Goal: Task Accomplishment & Management: Manage account settings

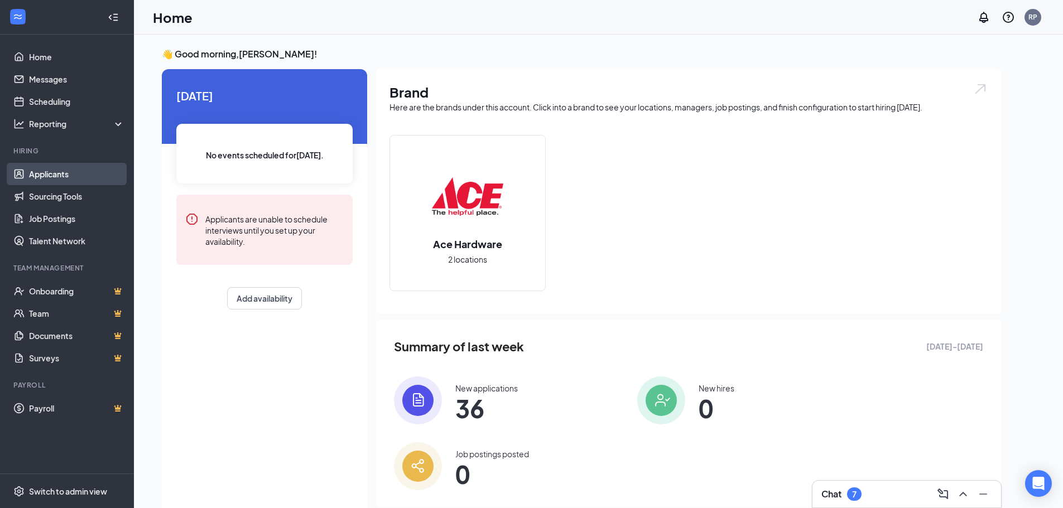
click at [53, 172] on link "Applicants" at bounding box center [76, 174] width 95 height 22
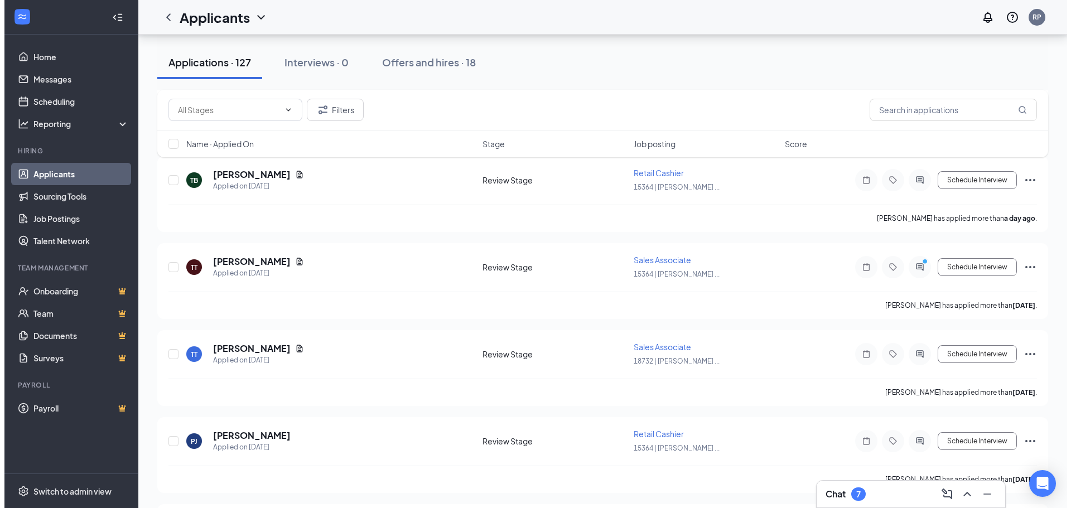
scroll to position [335, 0]
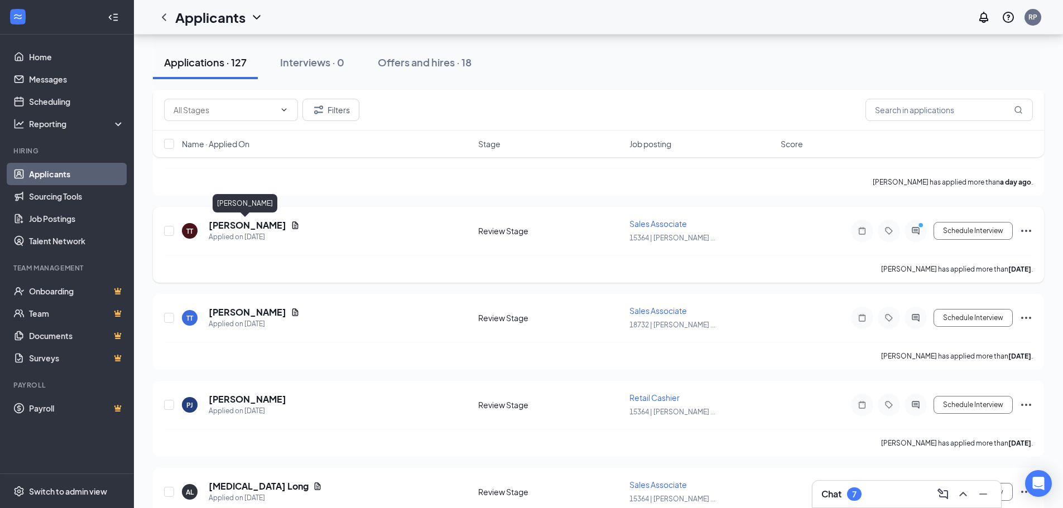
click at [240, 228] on h5 "[PERSON_NAME]" at bounding box center [248, 225] width 78 height 12
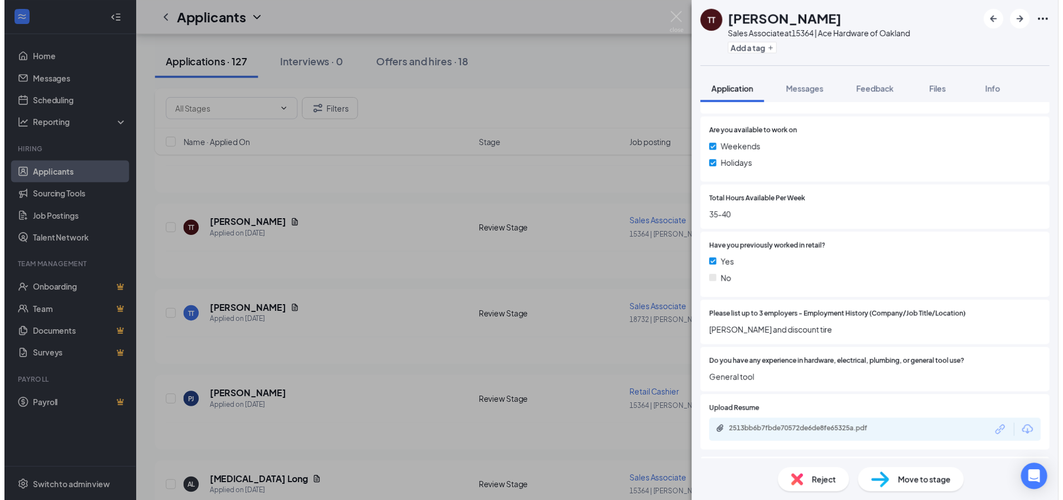
scroll to position [502, 0]
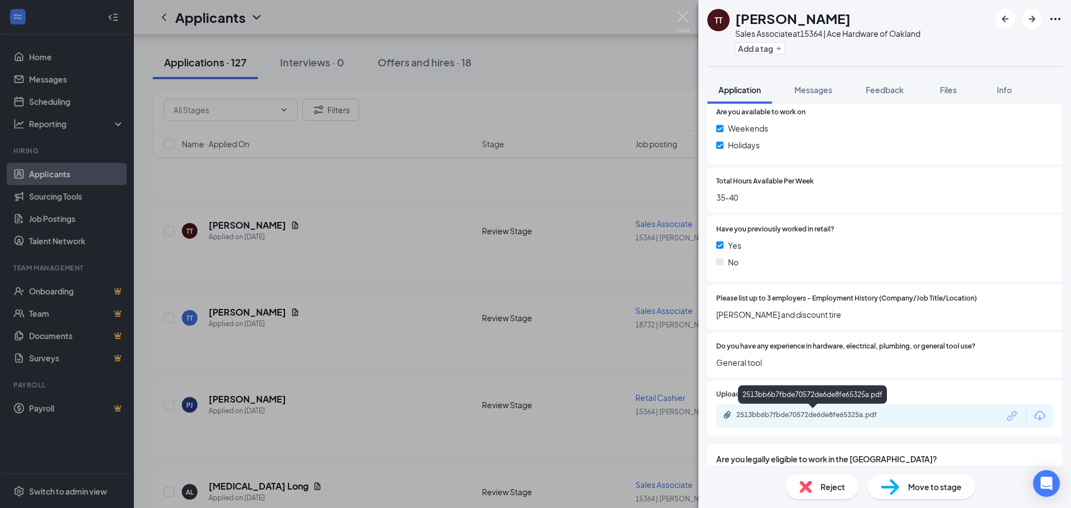
click at [832, 411] on div "2513bb6b7fbde70572de6de8fe65325a.pdf" at bounding box center [815, 415] width 156 height 9
click at [680, 16] on img at bounding box center [683, 22] width 14 height 22
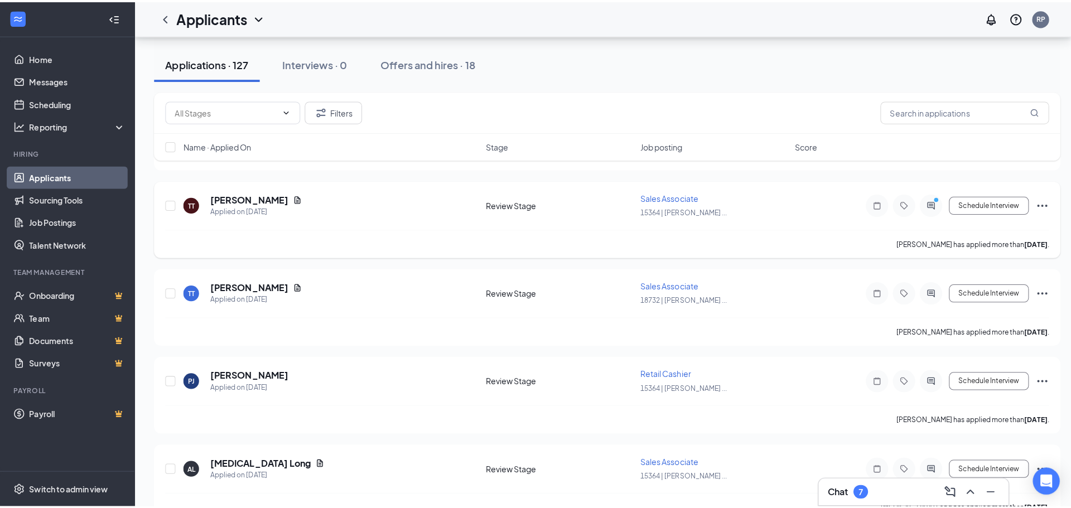
scroll to position [391, 0]
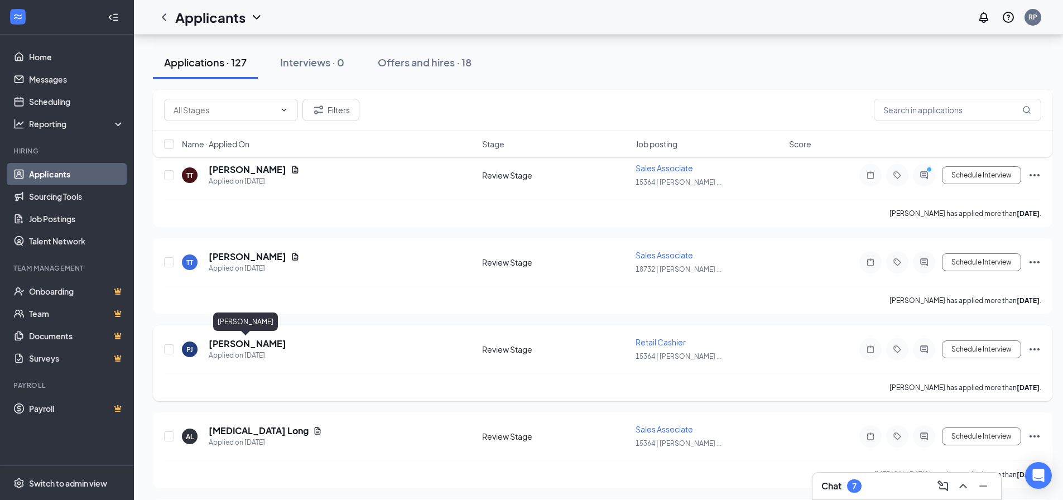
click at [256, 345] on h5 "[PERSON_NAME]" at bounding box center [248, 344] width 78 height 12
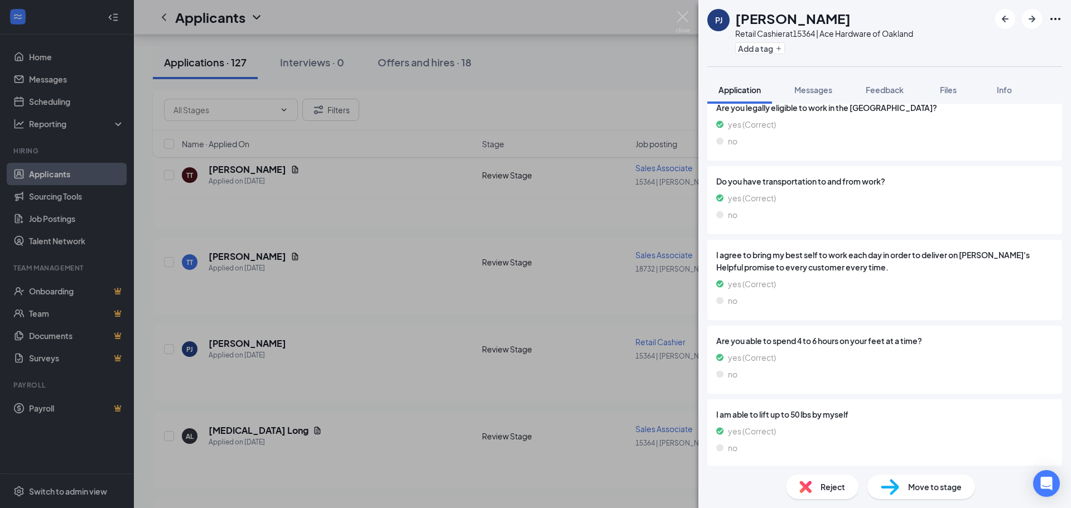
scroll to position [740, 0]
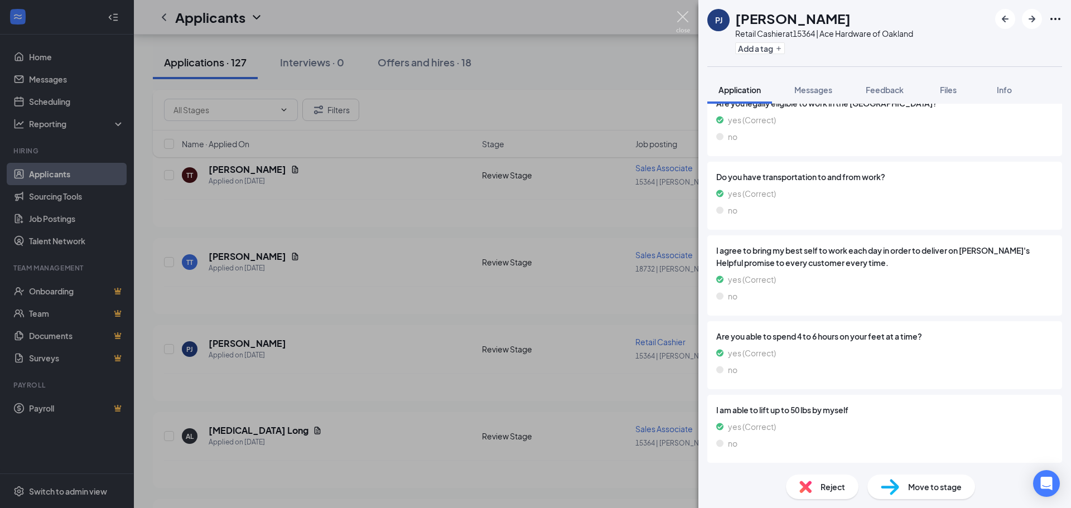
click at [686, 21] on img at bounding box center [683, 22] width 14 height 22
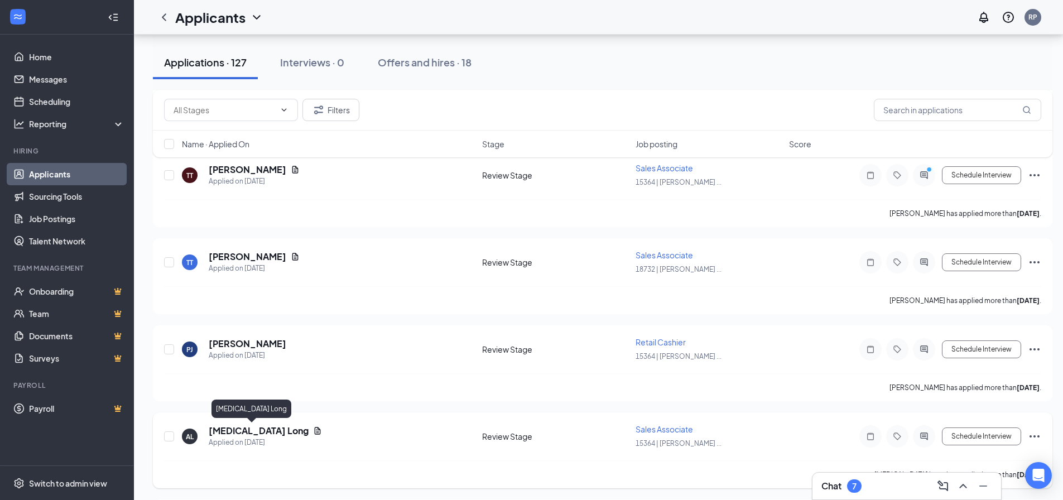
click at [222, 430] on h5 "[MEDICAL_DATA] Long" at bounding box center [259, 431] width 100 height 12
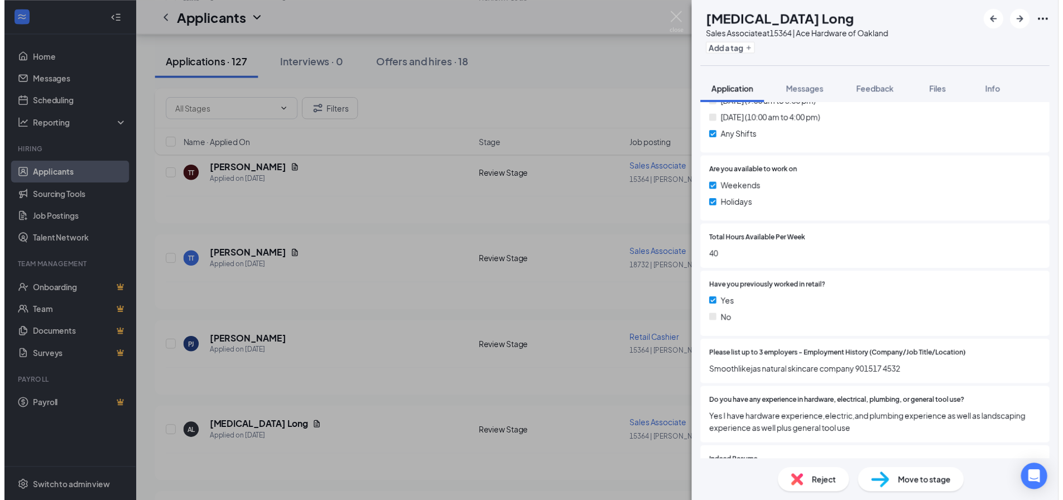
scroll to position [558, 0]
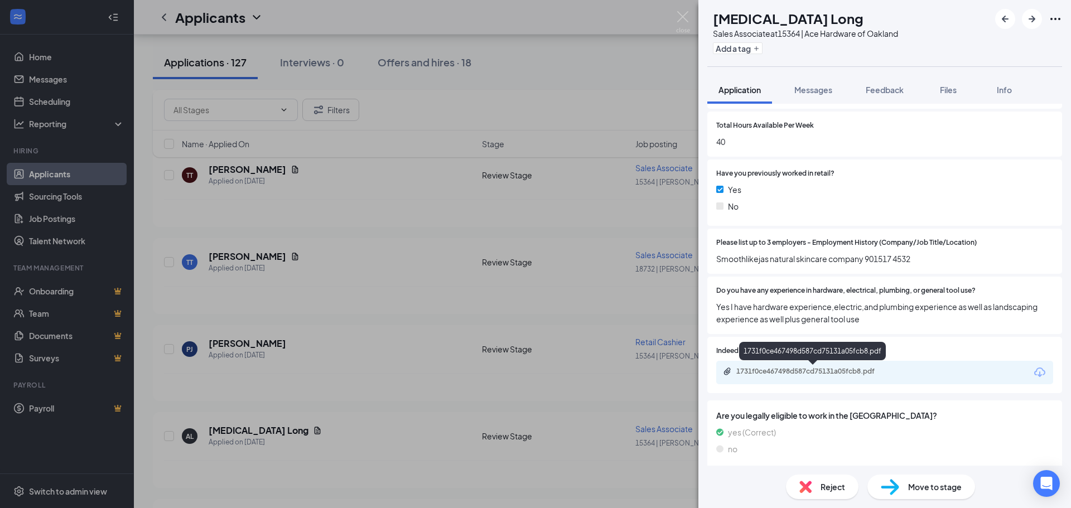
click at [837, 375] on div "1731f0ce467498d587cd75131a05fcb8.pdf" at bounding box center [815, 371] width 156 height 9
click at [691, 17] on div "AL [MEDICAL_DATA] Long Sales Associate at 15364 | Ace Hardware of Oakland Add a…" at bounding box center [535, 254] width 1071 height 508
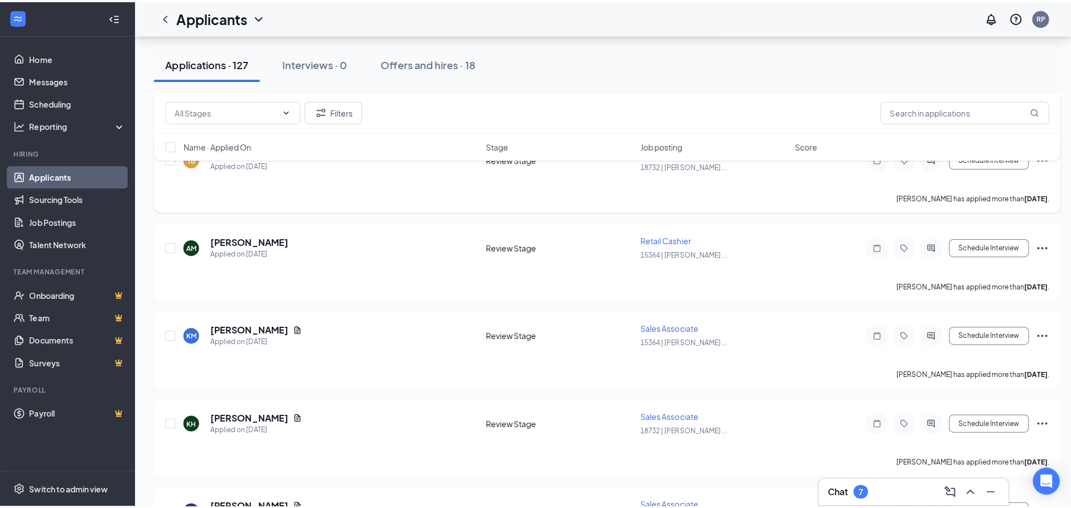
scroll to position [781, 0]
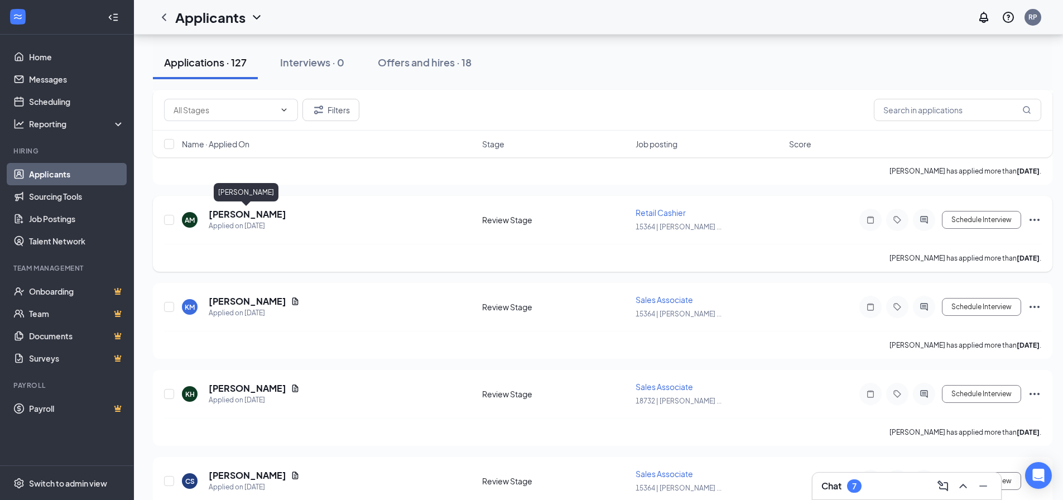
click at [259, 214] on h5 "[PERSON_NAME]" at bounding box center [248, 214] width 78 height 12
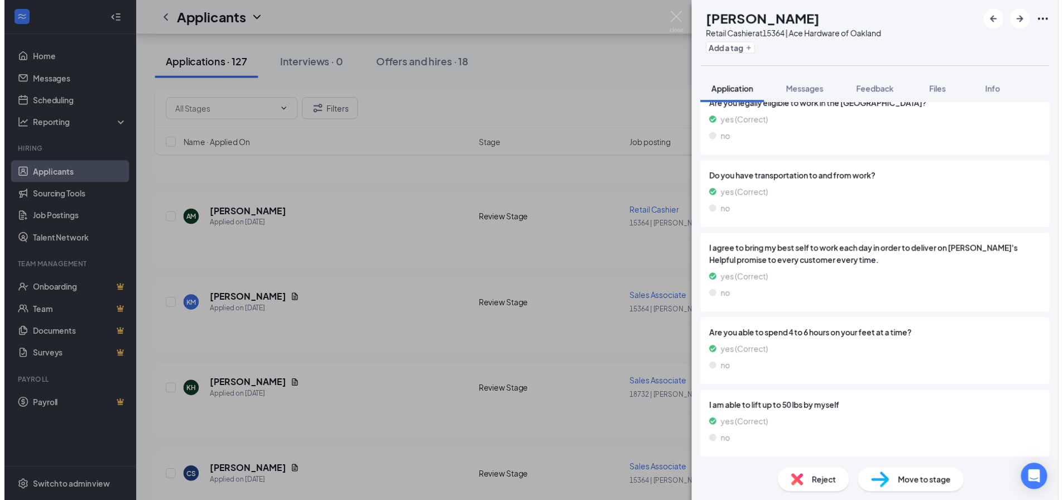
scroll to position [797, 0]
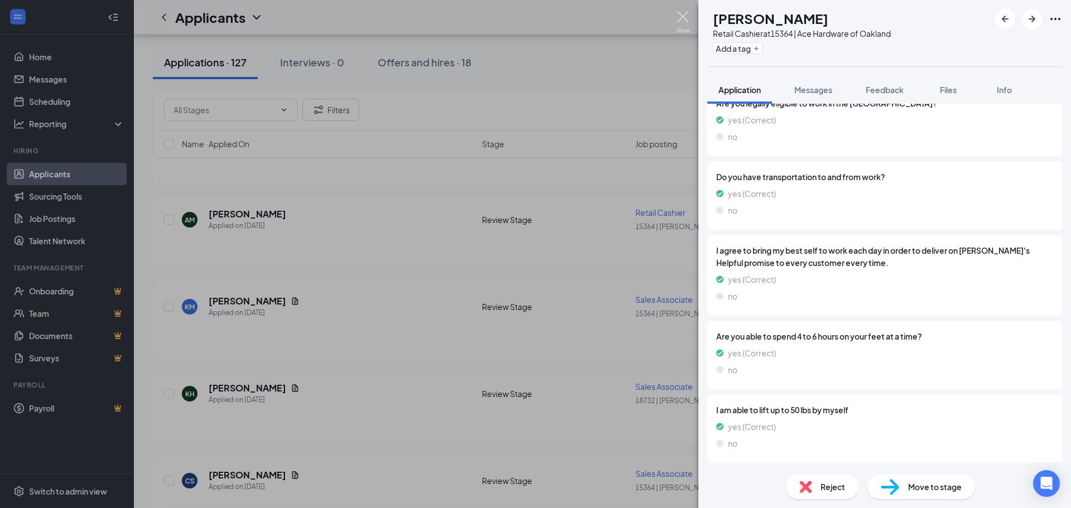
click at [689, 17] on img at bounding box center [683, 22] width 14 height 22
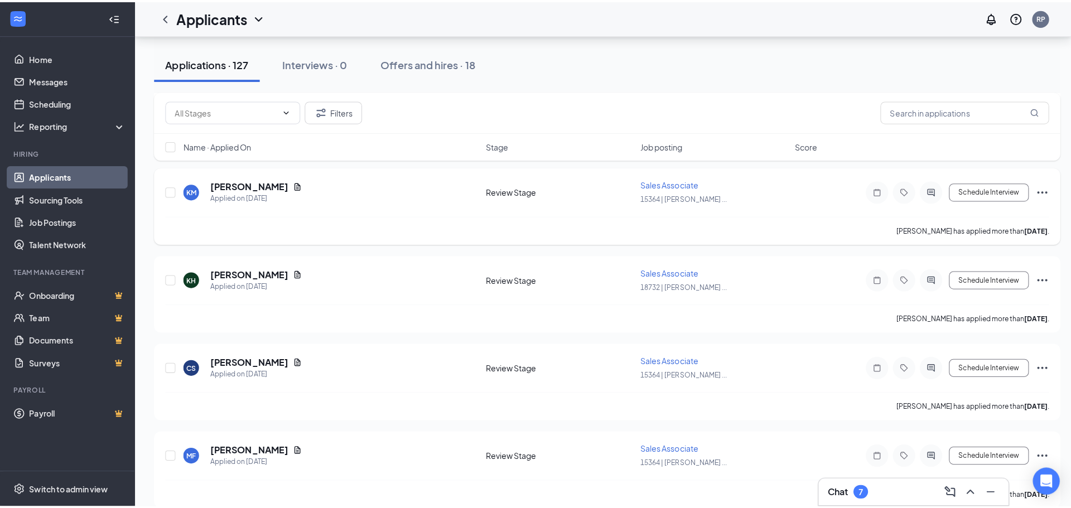
scroll to position [949, 0]
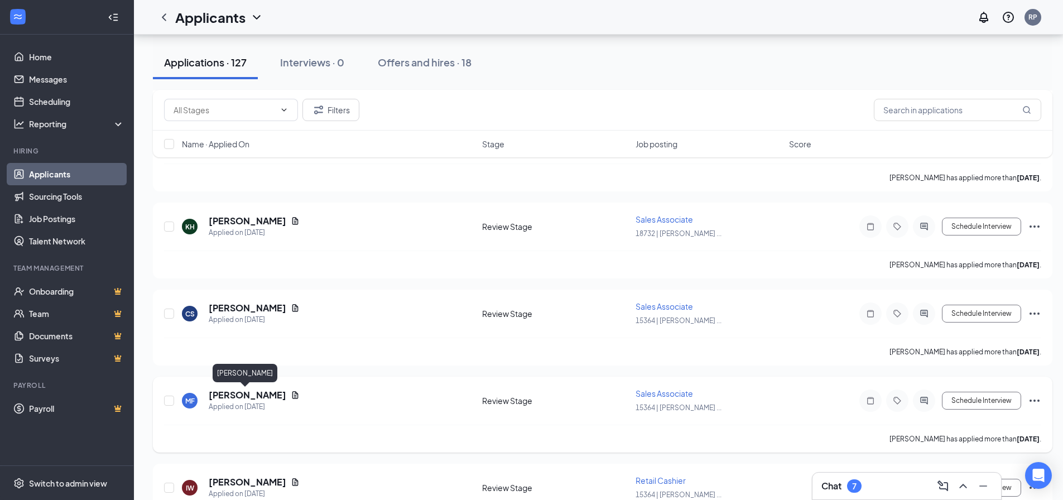
click at [237, 392] on h5 "[PERSON_NAME]" at bounding box center [248, 395] width 78 height 12
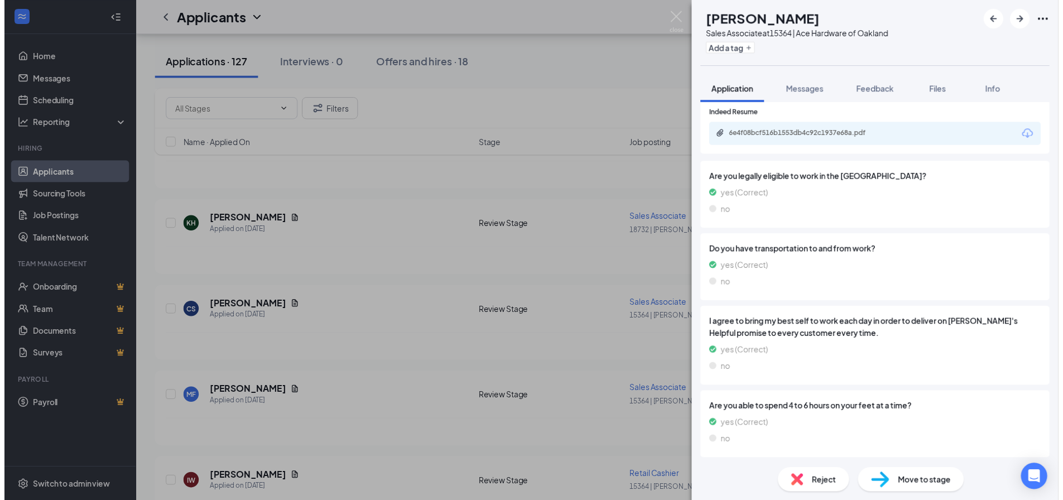
scroll to position [725, 0]
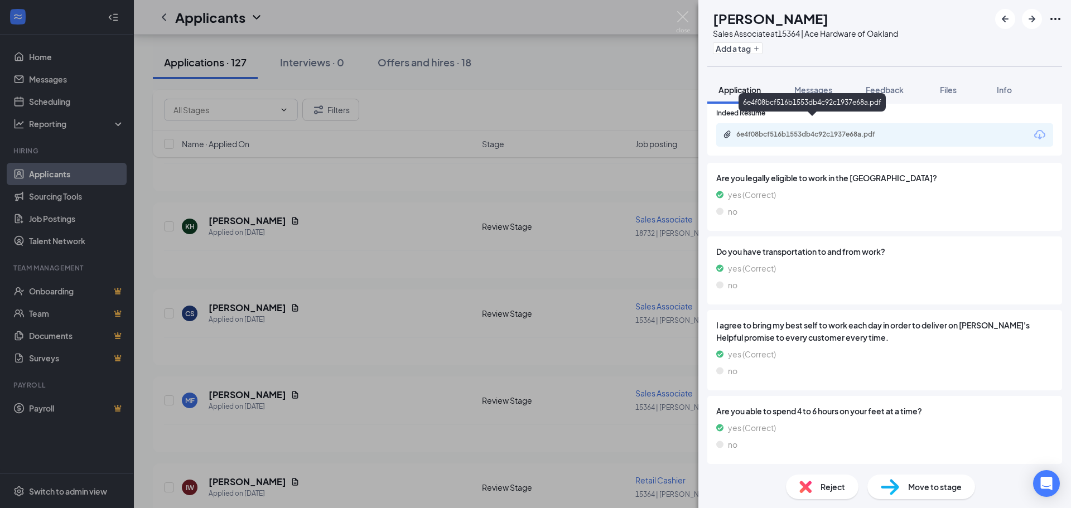
click at [809, 130] on div "6e4f08bcf516b1553db4c92c1937e68a.pdf" at bounding box center [815, 134] width 156 height 9
click at [677, 11] on img at bounding box center [683, 22] width 14 height 22
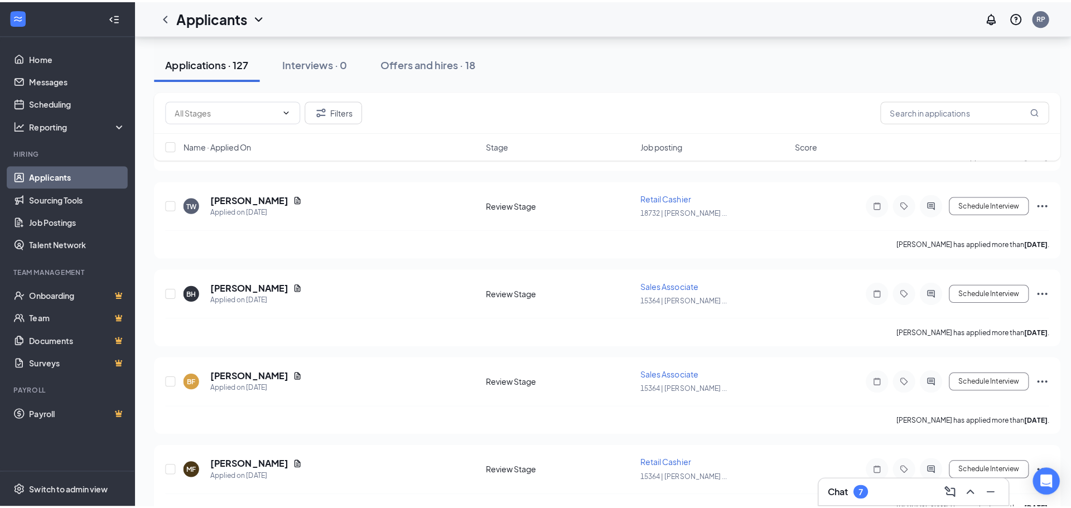
scroll to position [1506, 0]
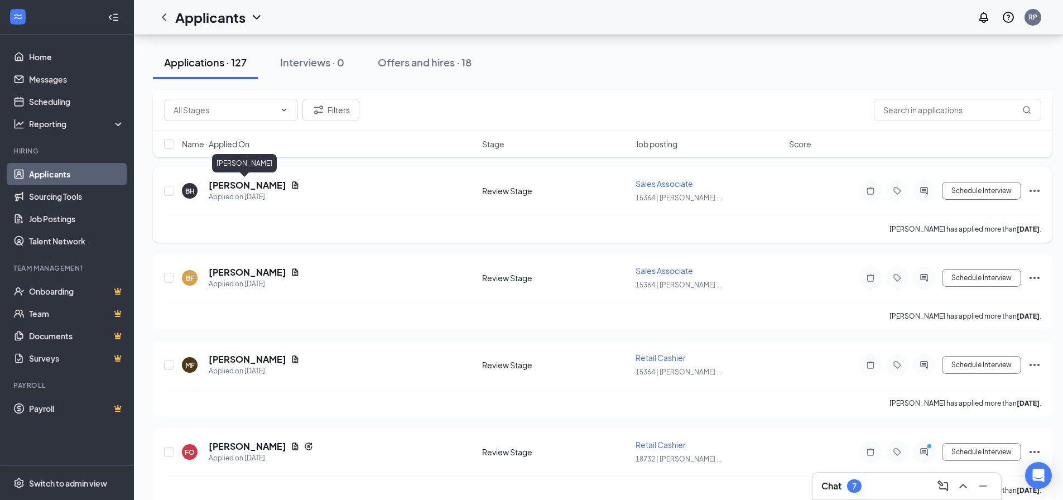
click at [229, 183] on h5 "[PERSON_NAME]" at bounding box center [248, 185] width 78 height 12
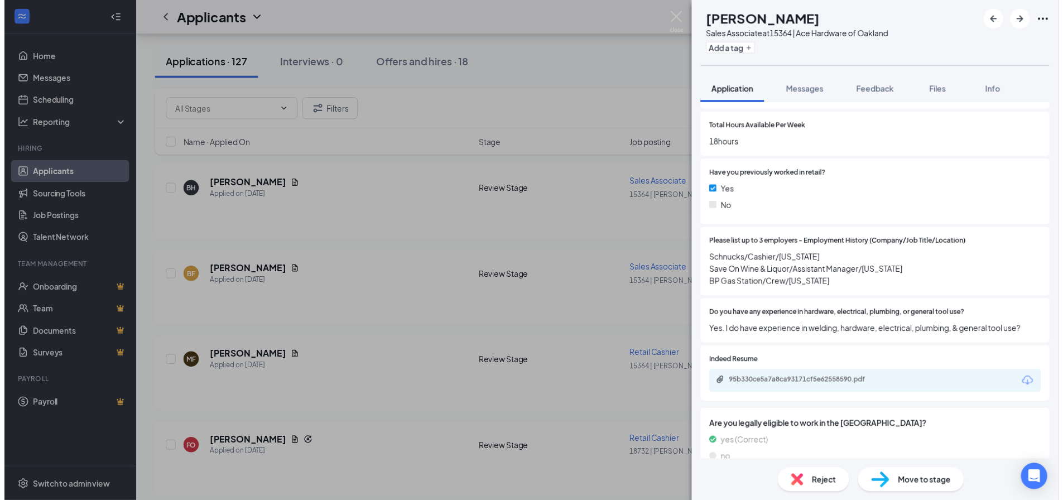
scroll to position [558, 0]
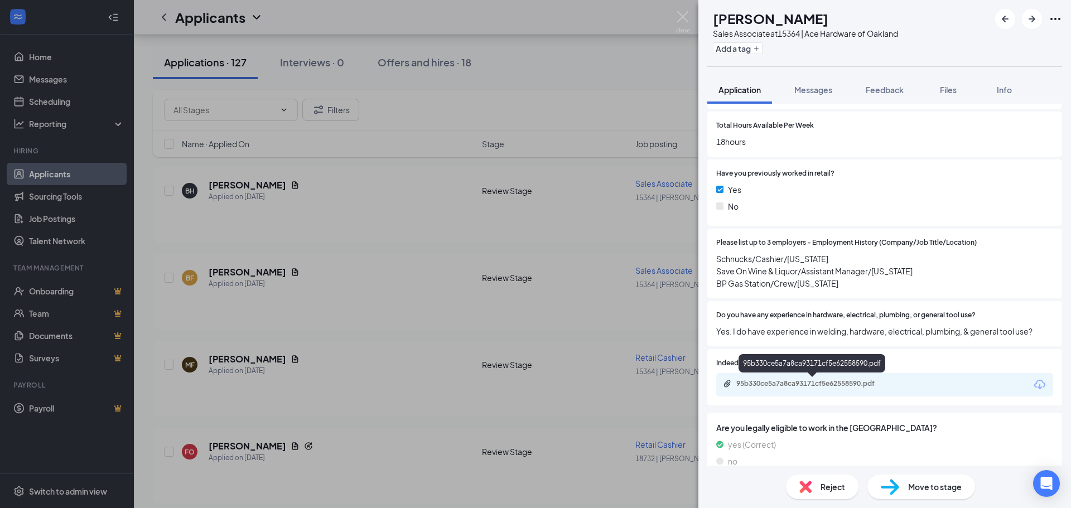
click at [849, 389] on div "95b330ce5a7a8ca93171cf5e62558590.pdf" at bounding box center [813, 384] width 181 height 11
click at [679, 18] on img at bounding box center [683, 22] width 14 height 22
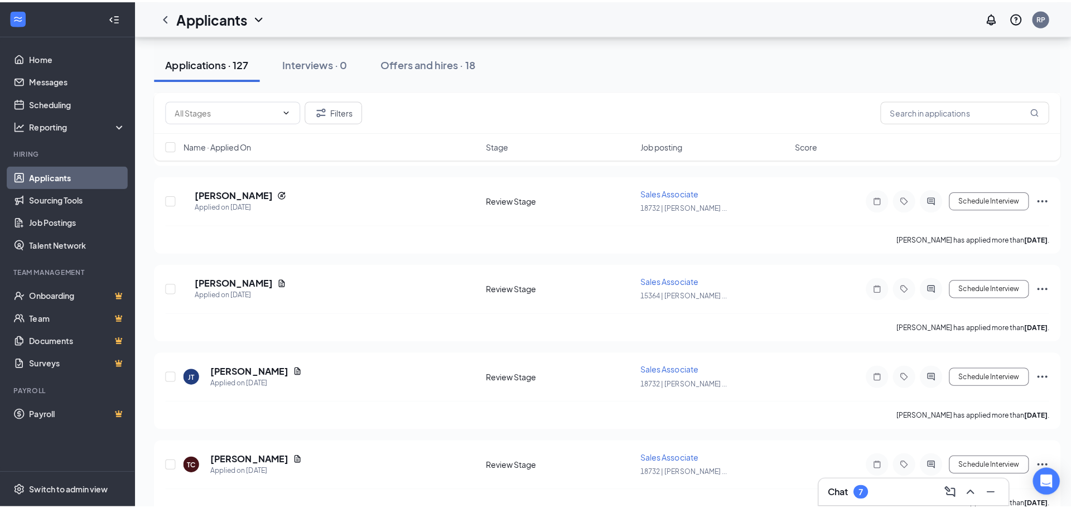
scroll to position [2009, 0]
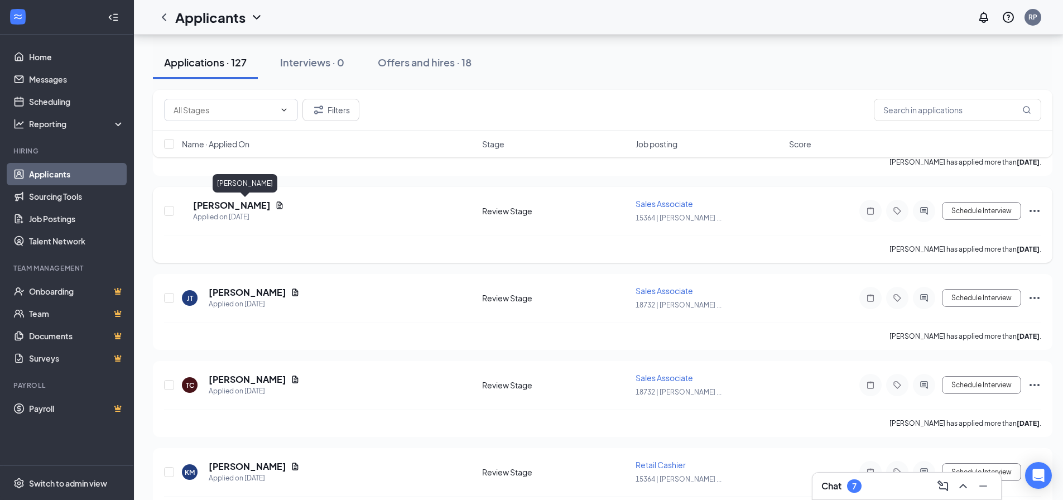
click at [229, 207] on h5 "[PERSON_NAME]" at bounding box center [232, 205] width 78 height 12
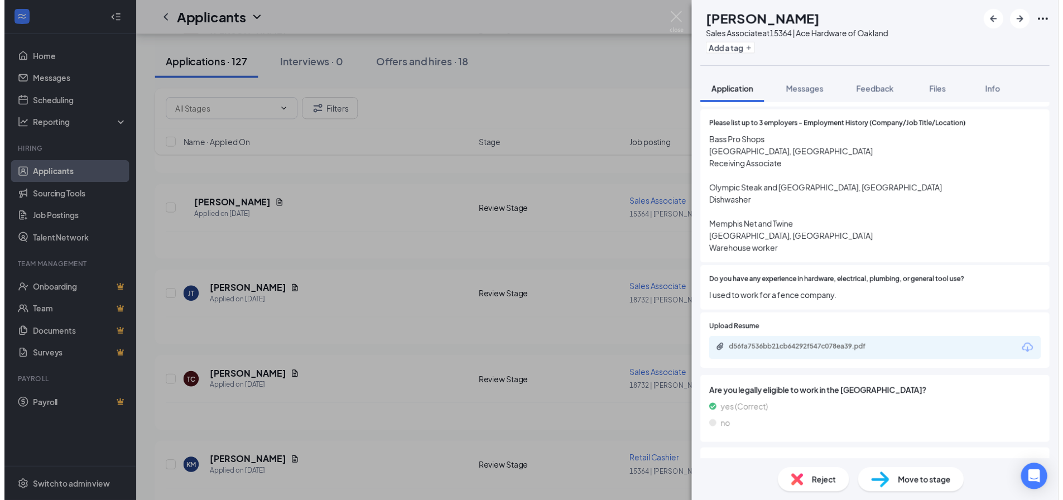
scroll to position [670, 0]
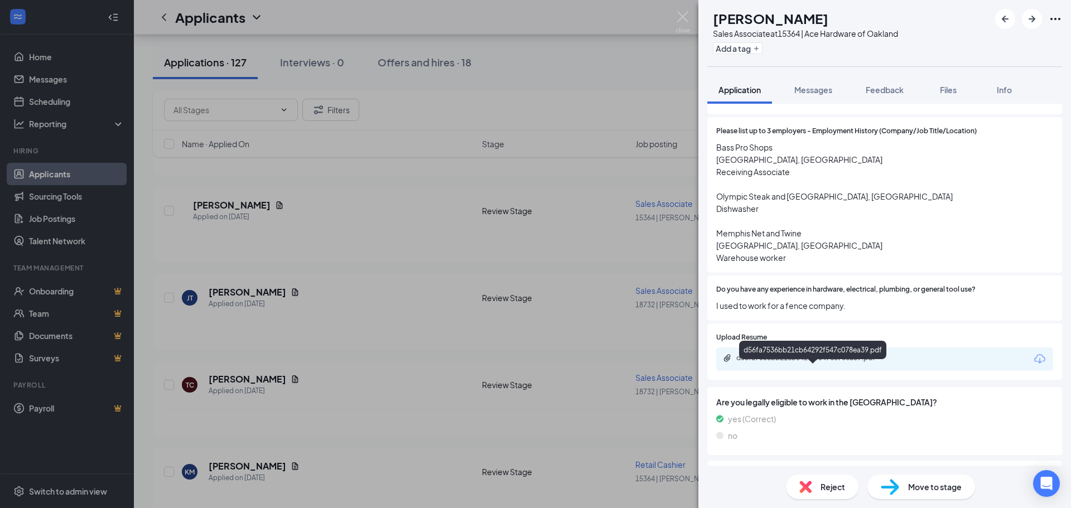
click at [822, 363] on div "d56fa7536bb21cb64292f547c078ea39.pdf" at bounding box center [815, 358] width 156 height 9
click at [686, 16] on img at bounding box center [683, 22] width 14 height 22
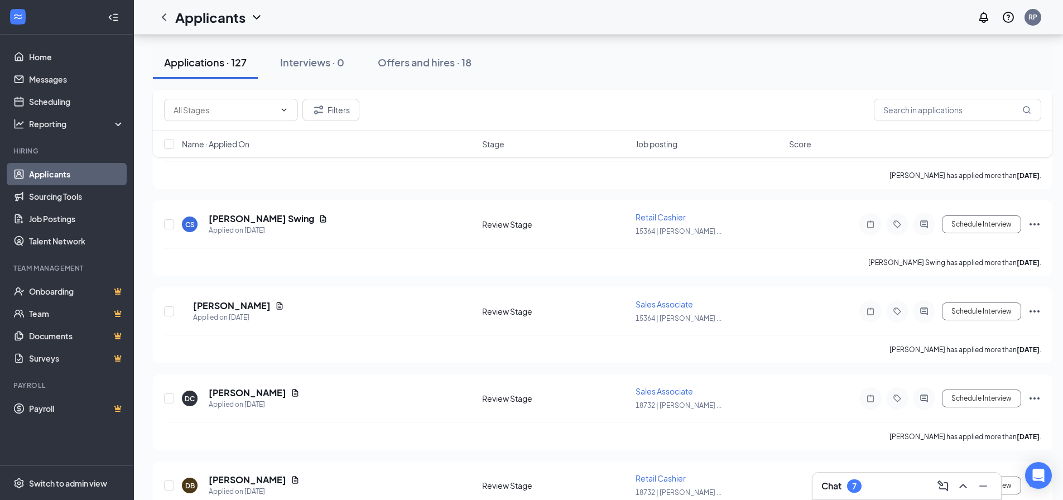
scroll to position [2394, 0]
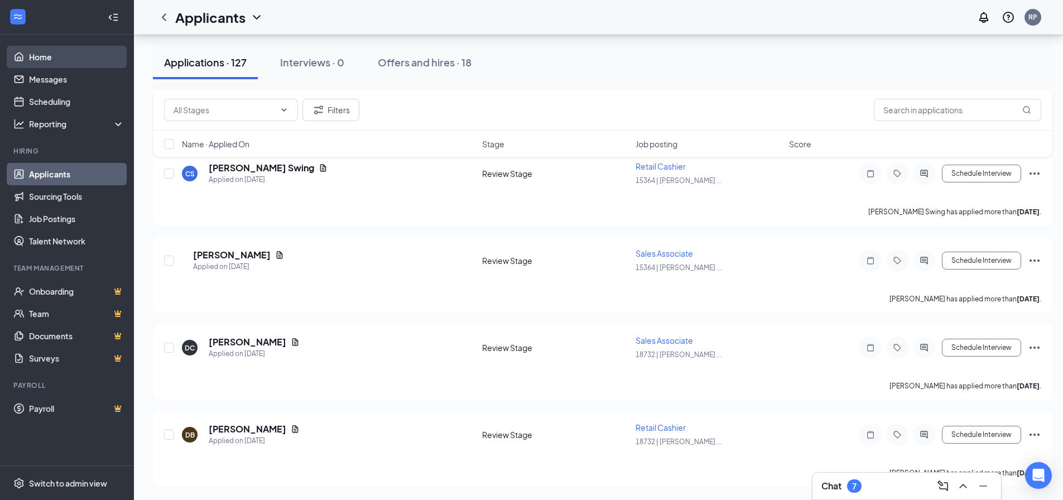
click at [44, 51] on link "Home" at bounding box center [76, 57] width 95 height 22
